Goal: Information Seeking & Learning: Learn about a topic

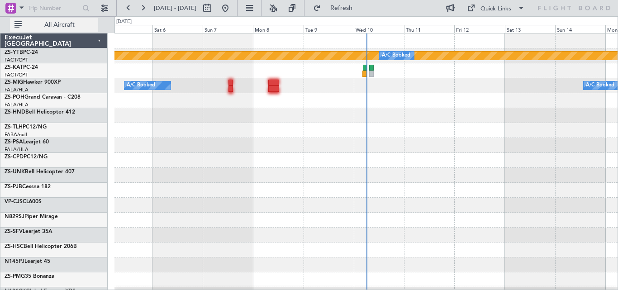
click at [61, 25] on span "All Aircraft" at bounding box center [60, 25] width 72 height 6
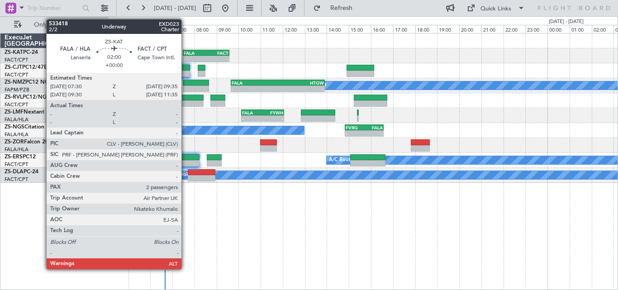
click at [186, 56] on div "-" at bounding box center [195, 58] width 22 height 5
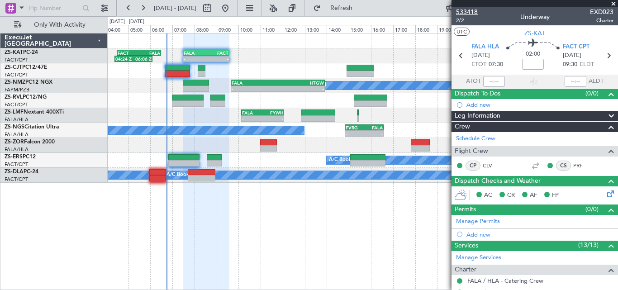
click at [475, 16] on span "533418" at bounding box center [467, 12] width 22 height 10
click at [613, 3] on span at bounding box center [613, 4] width 9 height 8
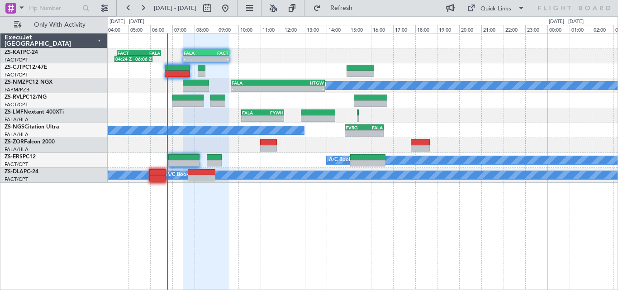
type input "0"
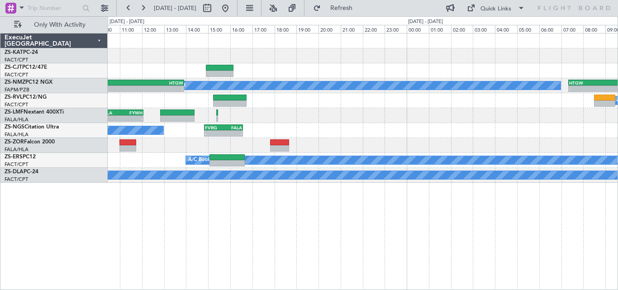
click at [618, 92] on div "- - FALA 07:30 Z FACT 09:35 Z FACT 04:30 Z FALA 06:30 Z 04:24 Z 06:06 Z A/C Boo…" at bounding box center [309, 153] width 618 height 274
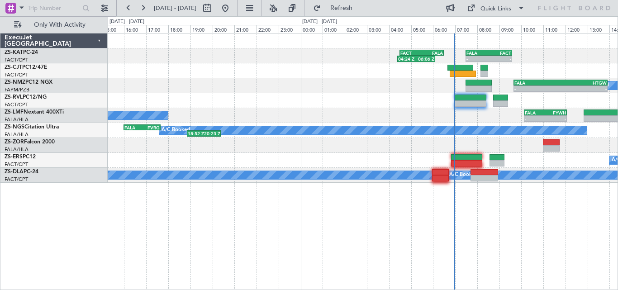
click at [464, 101] on div at bounding box center [363, 100] width 510 height 15
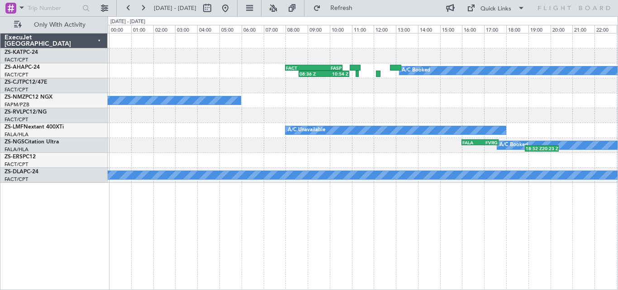
click at [595, 125] on div "04:24 Z 06:06 Z FACT 04:30 Z FALA 06:30 Z A/C Booked 08:36 Z 10:54 Z FACT 08:00…" at bounding box center [363, 108] width 510 height 149
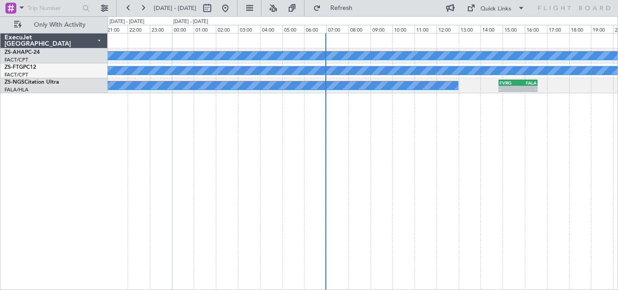
click at [0, 129] on html "[DATE] - [DATE] Refresh Quick Links Only With Activity A/C Booked A/C Booked A/…" at bounding box center [309, 145] width 618 height 290
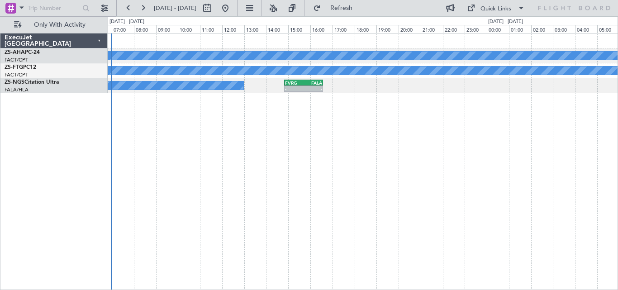
click at [230, 158] on div "A/C Booked A/C Booked A/C Booked - - FVRG 14:50 Z FALA 16:35 Z" at bounding box center [363, 161] width 511 height 257
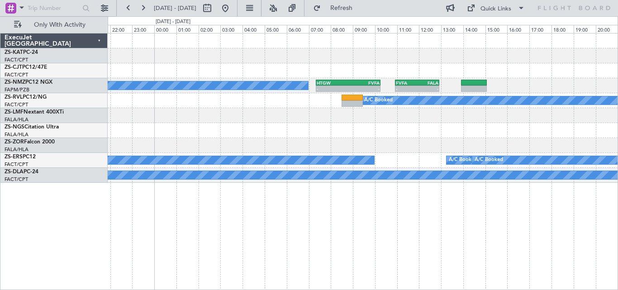
click at [183, 165] on div "A/C Booked - - HTGW 07:20 Z FVFA 10:15 Z - - FVFA 10:55 Z FALA 12:55 Z A/C Book…" at bounding box center [363, 108] width 510 height 149
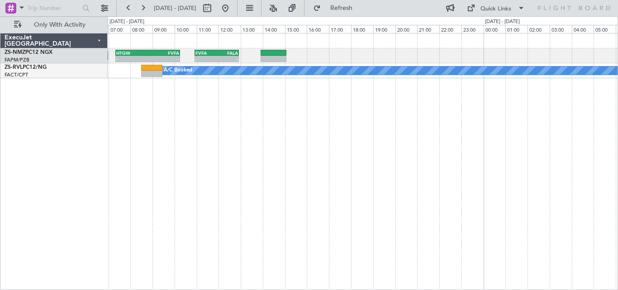
click at [220, 139] on div "A/C Booked - - HTGW 07:20 Z FVFA 10:15 Z - - FVFA 10:55 Z FALA 12:55 Z A/C Book…" at bounding box center [363, 161] width 511 height 257
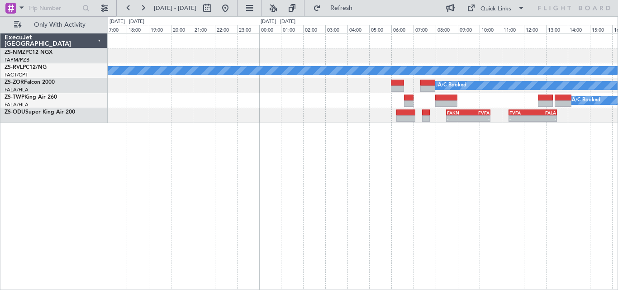
click at [177, 154] on div "FVFA 10:55 Z FALA 12:55 Z - - A/C Booked A/C Booked A/C Booked A/C Booked FAKN …" at bounding box center [363, 161] width 511 height 257
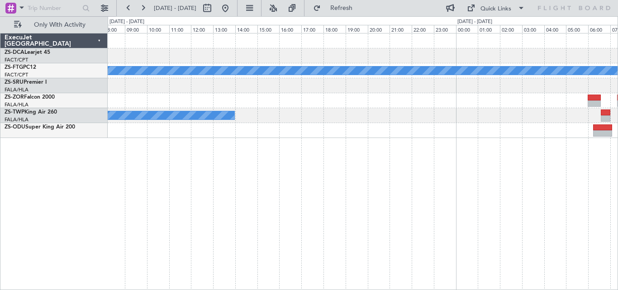
click at [495, 103] on div "A/C Booked" at bounding box center [363, 100] width 510 height 15
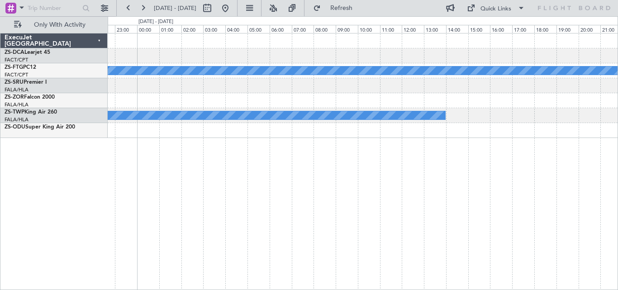
click at [496, 81] on div "A/C Booked A/C Booked" at bounding box center [363, 86] width 510 height 105
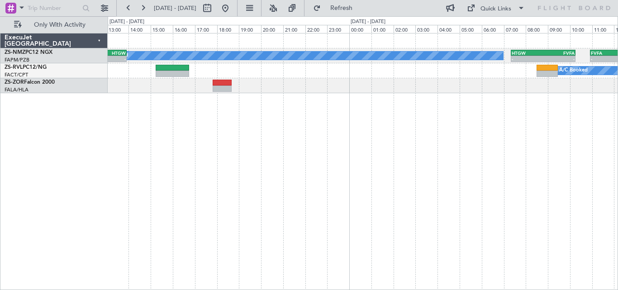
click at [472, 77] on div "A/C Booked" at bounding box center [363, 70] width 510 height 15
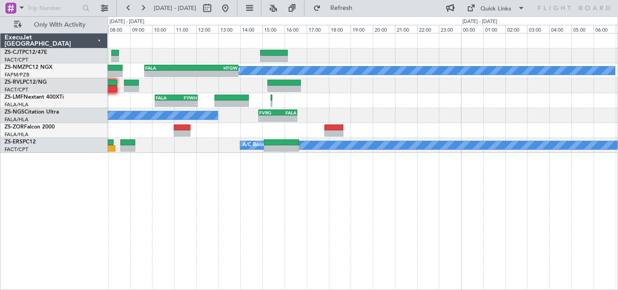
click at [496, 97] on div "A/C Booked FALA 09:40 Z HTGW 13:55 Z - - - - HTGW 07:20 Z FVFA 10:15 Z - - FVFA…" at bounding box center [363, 94] width 510 height 120
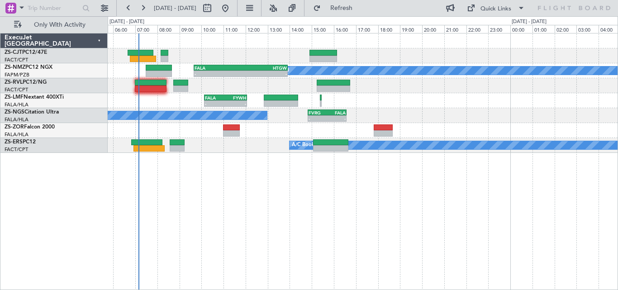
click at [475, 89] on div "A/C Booked" at bounding box center [363, 85] width 510 height 15
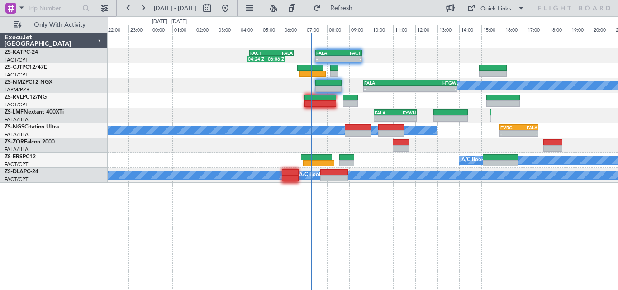
click at [393, 165] on div "A/C Booked A/C Booked" at bounding box center [363, 160] width 510 height 15
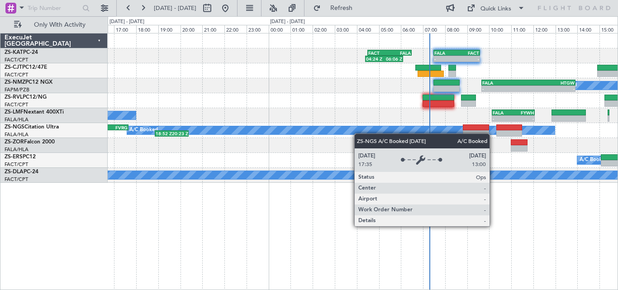
click at [426, 133] on div "04:24 Z 06:06 Z FACT 04:30 Z FALA 06:30 Z - - FALA 07:30 Z FACT 09:35 Z A/C Boo…" at bounding box center [363, 108] width 510 height 149
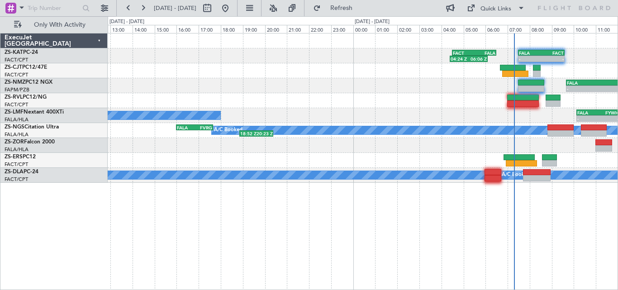
click at [393, 147] on div at bounding box center [363, 145] width 510 height 15
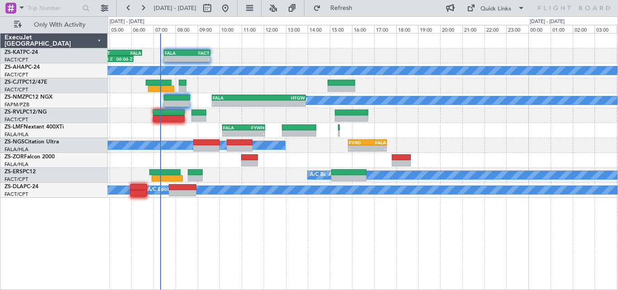
click at [62, 158] on div "04:24 Z 06:06 Z FACT 04:30 Z FALA 06:30 Z - - FALA 07:30 Z FACT 09:35 Z A/C Boo…" at bounding box center [309, 153] width 618 height 274
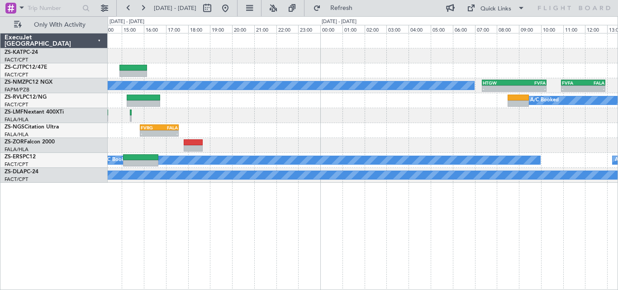
click at [326, 171] on div "- - FALA 07:30 Z FACT 09:35 Z A/C Booked - - HTGW 07:20 Z FVFA 10:15 Z - - FVFA…" at bounding box center [363, 108] width 510 height 149
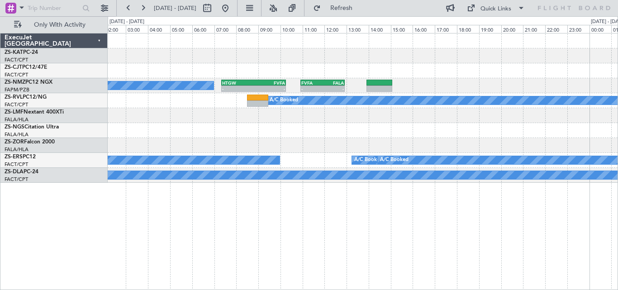
click at [229, 228] on div "A/C Booked - - HTGW 07:20 Z FVFA 10:15 Z - - FVFA 10:55 Z FALA 12:55 Z A/C Book…" at bounding box center [363, 161] width 511 height 257
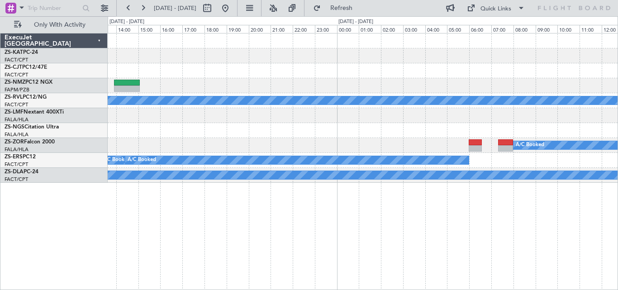
click at [231, 237] on div "FVFA 10:55 Z FALA 12:55 Z - - HTGW 07:20 Z FVFA 10:15 Z - - A/C Booked A/C Book…" at bounding box center [363, 161] width 511 height 257
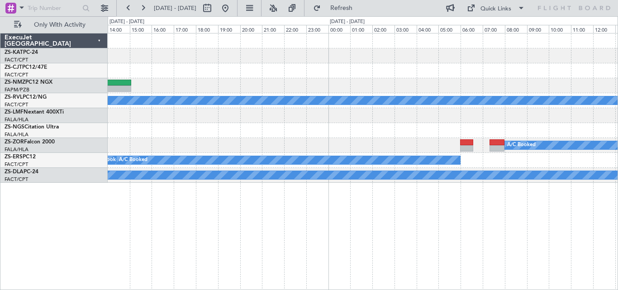
click at [225, 257] on div "FVFA 10:55 Z FALA 12:55 Z - - HTGW 07:20 Z FVFA 10:15 Z - - A/C Booked A/C Book…" at bounding box center [363, 161] width 511 height 257
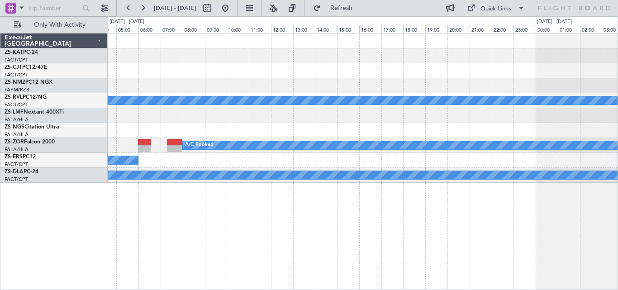
click at [240, 259] on div "A/C Booked A/C Booked A/C Booked A/C Booked A/C Booked" at bounding box center [363, 161] width 511 height 257
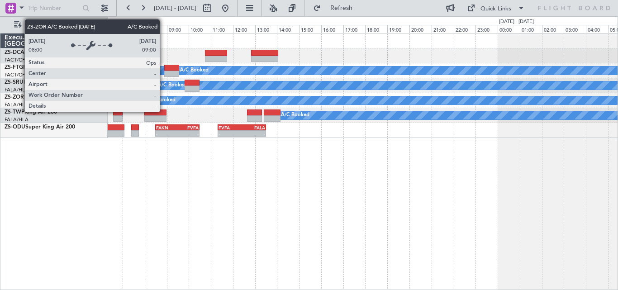
click at [164, 102] on div "A/C Booked" at bounding box center [161, 101] width 29 height 14
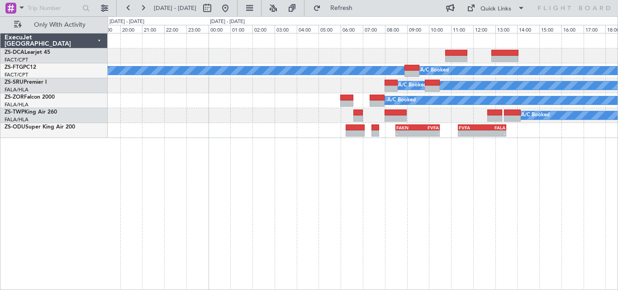
click at [516, 198] on div "A/C Booked A/C Booked A/C Booked A/C Booked A/C Booked A/C Booked - - FAKN 08:3…" at bounding box center [363, 161] width 511 height 257
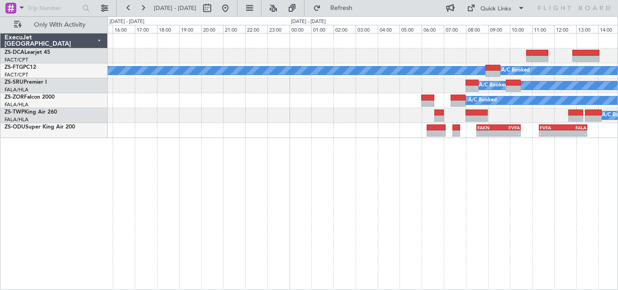
click at [402, 199] on div "A/C Booked A/C Booked A/C Booked A/C Booked A/C Booked A/C Booked - - FAKN 08:3…" at bounding box center [363, 161] width 511 height 257
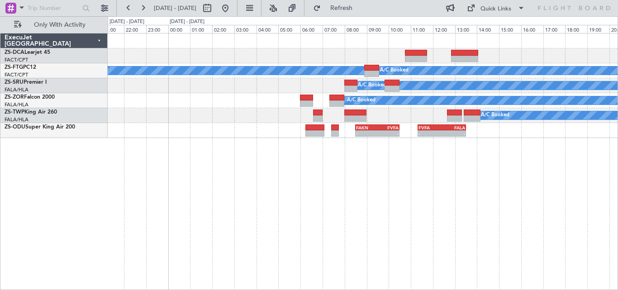
click at [453, 218] on div "A/C Booked A/C Booked A/C Booked A/C Booked A/C Booked - - FAKN 08:30 Z FVFA 10…" at bounding box center [363, 161] width 511 height 257
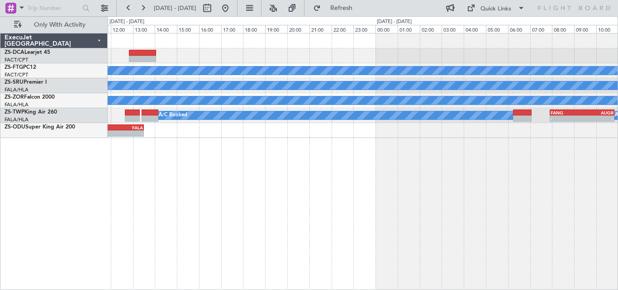
click at [53, 239] on div "A/C Booked A/C Booked A/C Booked A/C Booked A/C Booked - - FANG 07:55 Z AUGR 10…" at bounding box center [309, 153] width 618 height 274
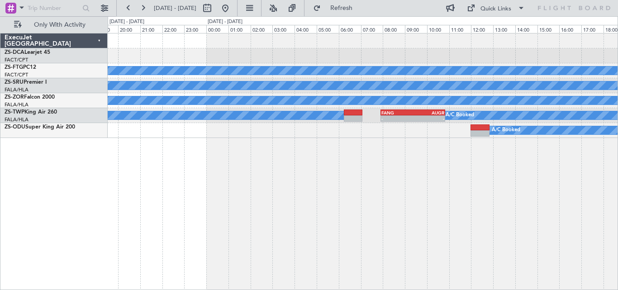
click at [115, 239] on div "A/C Booked A/C Booked A/C Booked A/C Booked - - FANG 07:55 Z AUGR 10:50 Z A/C B…" at bounding box center [363, 161] width 511 height 257
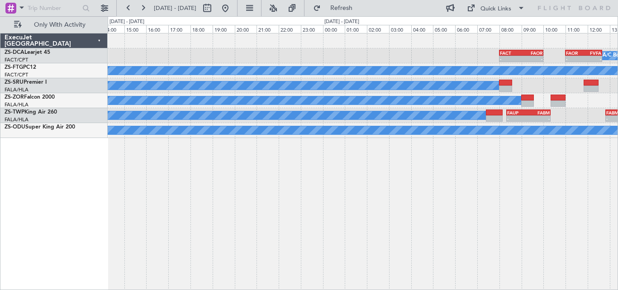
click at [231, 225] on div "FACT 08:00 Z FAOR 10:00 Z - - FAOR 11:00 Z FVFA 12:40 Z - - A/C Booked A/C Book…" at bounding box center [363, 161] width 511 height 257
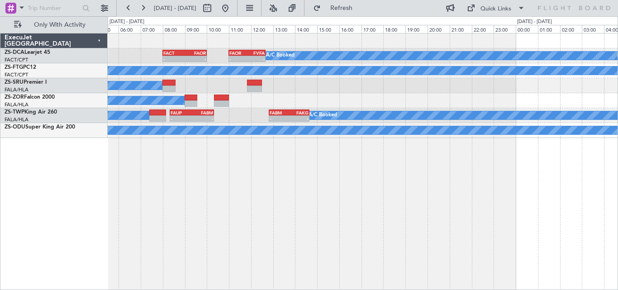
click at [173, 239] on div "FACT 08:00 Z FAOR 10:00 Z - - FAOR 11:00 Z FVFA 12:40 Z - - A/C Booked A/C Book…" at bounding box center [363, 161] width 511 height 257
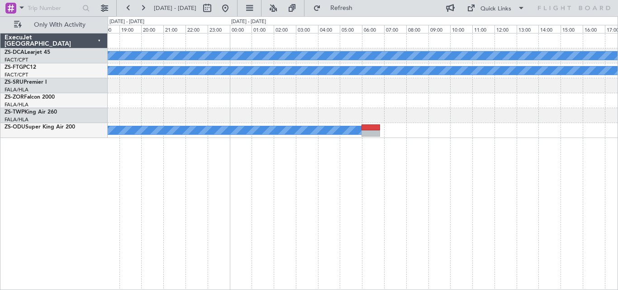
click at [133, 233] on div "A/C Booked A/C Booked A/C Booked" at bounding box center [363, 161] width 511 height 257
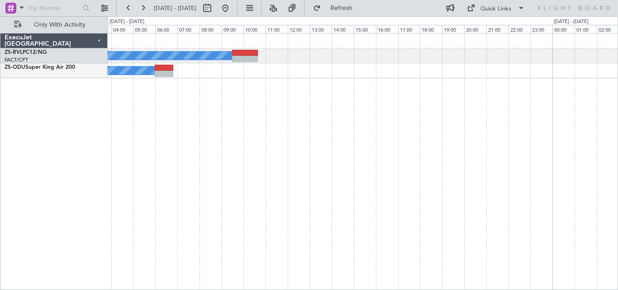
click at [29, 203] on div "A/C Booked A/C Booked ExecuJet [GEOGRAPHIC_DATA] ZS-RVL PC12/NG FACT/CPT [GEOGR…" at bounding box center [309, 153] width 618 height 274
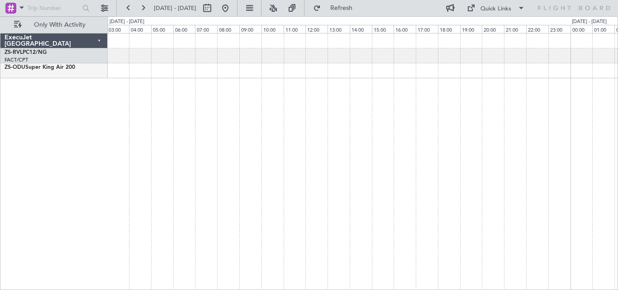
click at [161, 209] on div at bounding box center [363, 161] width 511 height 257
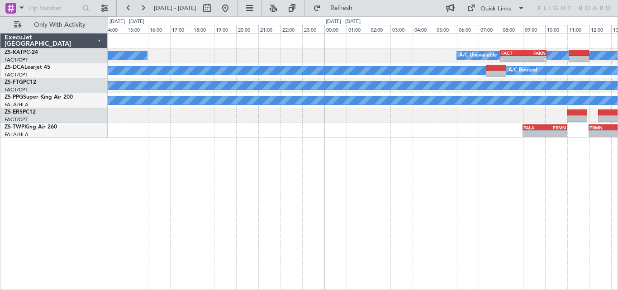
click at [568, 160] on div "A/C Unavailable - - FACT 08:00 Z FAKN 10:05 Z A/C Unavailable A/C Booked A/C Bo…" at bounding box center [363, 161] width 511 height 257
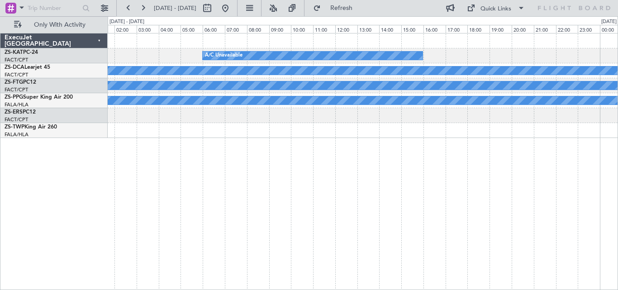
click at [494, 149] on div "A/C Unavailable A/C Unavailable A/C Booked A/C Booked A/C Booked" at bounding box center [363, 161] width 511 height 257
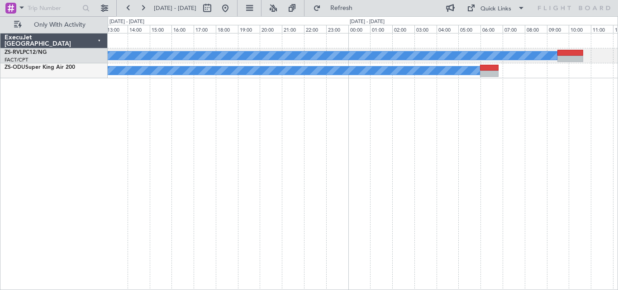
click at [594, 152] on div "A/C Booked A/C Booked" at bounding box center [363, 161] width 511 height 257
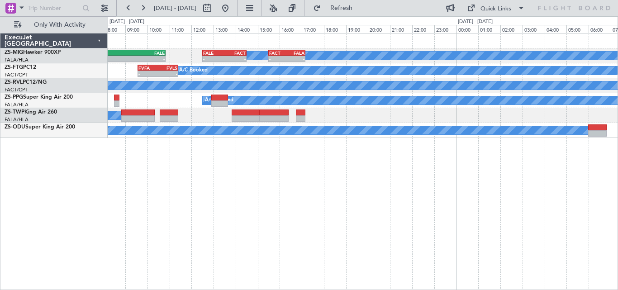
click at [231, 124] on div "A/C Booked A/C Booked - - FALE 12:30 Z FACT 14:30 Z - - FACT 15:30 Z FALA 17:10…" at bounding box center [363, 86] width 510 height 105
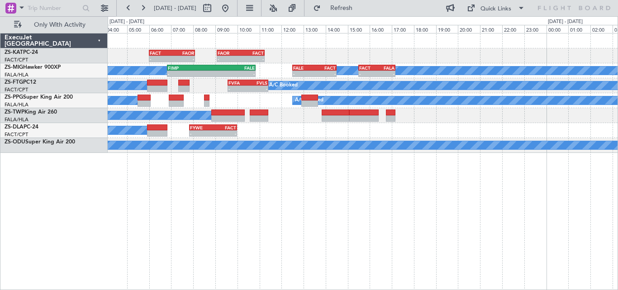
click at [426, 196] on div "- - FACT 06:00 Z FAOR 08:05 Z - - FAOR 09:05 Z FACT 11:15 Z A/C Unavailable A/C…" at bounding box center [363, 161] width 511 height 257
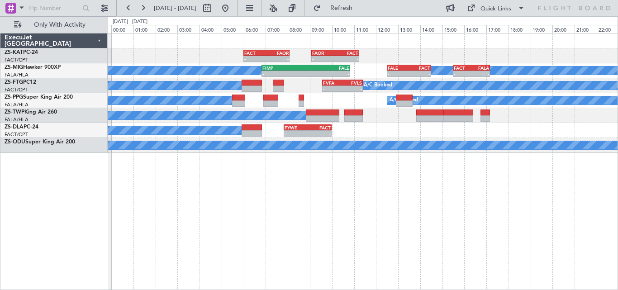
click at [475, 177] on div "- - FACT 06:00 Z FAOR 08:05 Z - - FAOR 09:05 Z FACT 11:15 Z A/C Booked A/C Book…" at bounding box center [363, 161] width 511 height 257
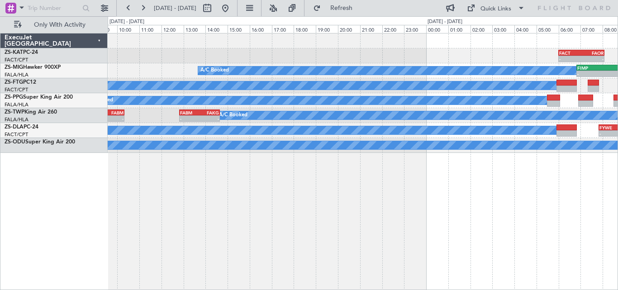
click at [547, 158] on div "- - FACT 06:00 Z FAOR 08:05 Z - - FAOR 09:05 Z FACT 11:15 Z A/C Booked - - FIMP…" at bounding box center [363, 161] width 511 height 257
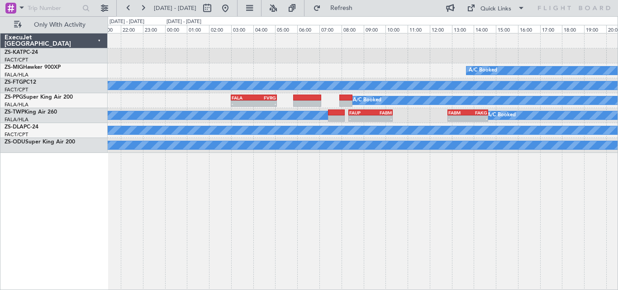
click at [589, 151] on div "A/C Booked A/C Booked A/C Booked A/C Booked A/C Booked A/C Booked FALA 03:00 Z …" at bounding box center [363, 161] width 511 height 257
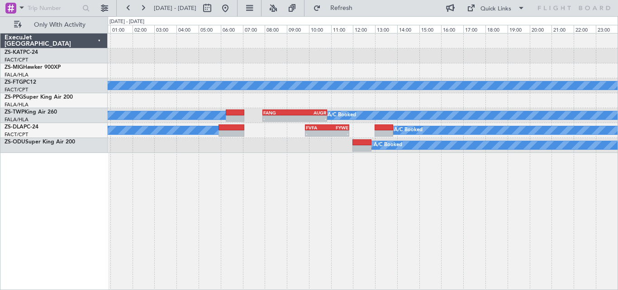
click at [477, 177] on div "A/C Booked - - FALA 03:00 Z FVRG 05:05 Z A/C Booked - - FANG 07:55 Z AUGR 10:50…" at bounding box center [363, 161] width 511 height 257
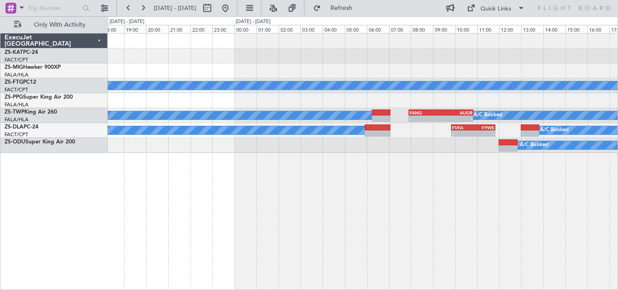
click at [397, 196] on div "A/C Booked A/C Booked - - FANG 07:55 Z AUGR 10:50 Z A/C Booked A/C Booked - - F…" at bounding box center [363, 161] width 511 height 257
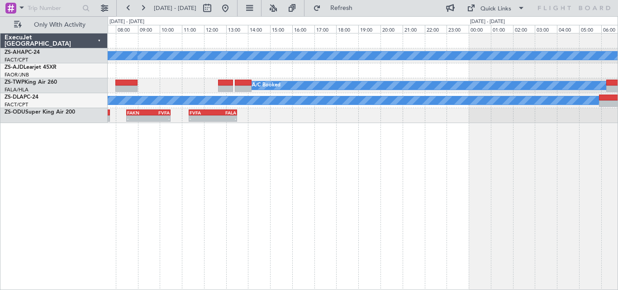
click at [497, 98] on div "A/C Booked" at bounding box center [99, 100] width 1003 height 8
